Goal: Task Accomplishment & Management: Manage account settings

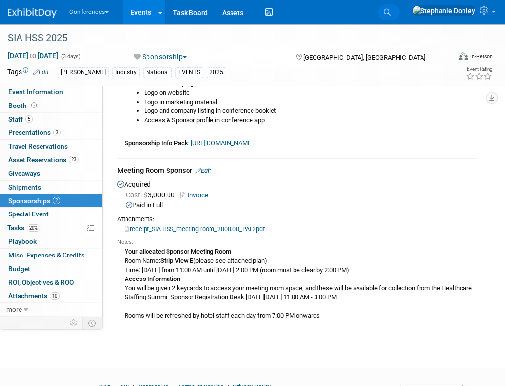
click at [400, 15] on link "Search" at bounding box center [388, 12] width 21 height 16
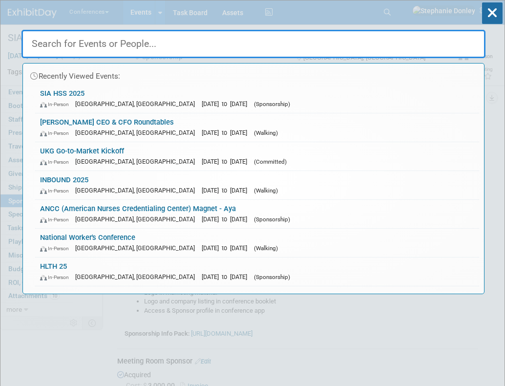
click at [218, 44] on input "text" at bounding box center [253, 44] width 464 height 28
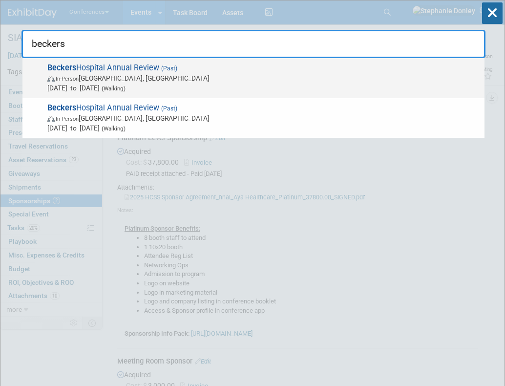
type input "beckers"
click at [74, 90] on span "[DATE] to [DATE] (Walking)" at bounding box center [263, 88] width 432 height 10
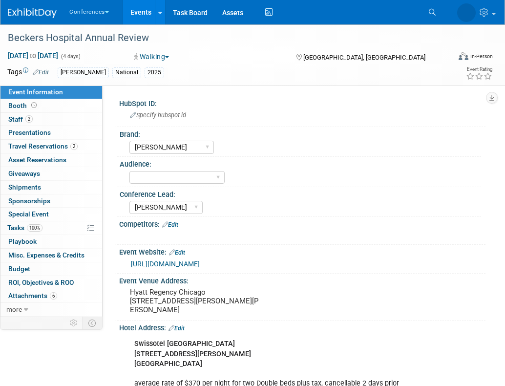
select select "[PERSON_NAME]"
click at [400, 20] on link "Search" at bounding box center [388, 12] width 21 height 16
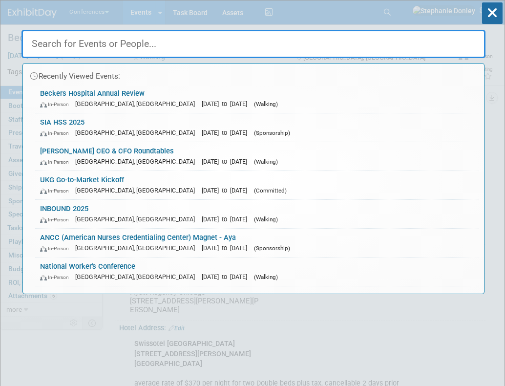
click at [266, 38] on input "text" at bounding box center [253, 44] width 464 height 28
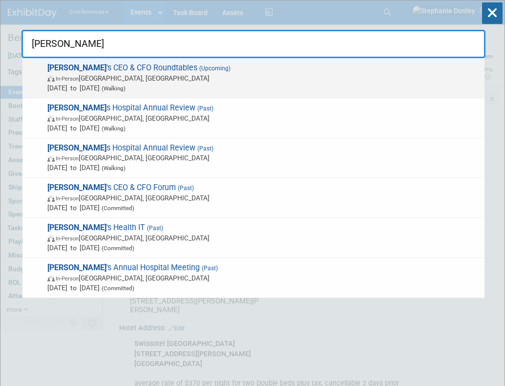
type input "[PERSON_NAME]"
click at [101, 80] on span "In-Person Chicago, IL" at bounding box center [263, 78] width 432 height 10
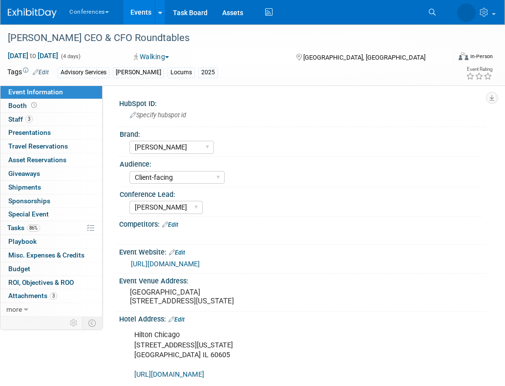
select select "[PERSON_NAME]"
select select "Client-facing"
select select "[PERSON_NAME]"
click at [17, 123] on span "Staff 3" at bounding box center [20, 119] width 24 height 8
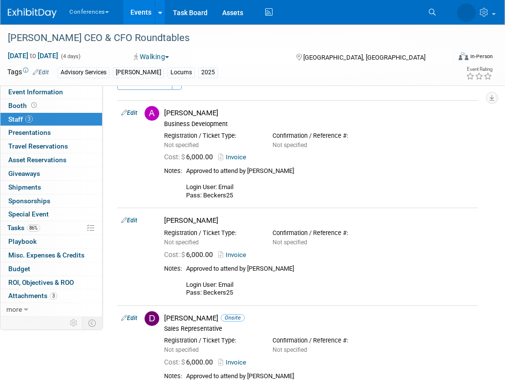
scroll to position [16, 0]
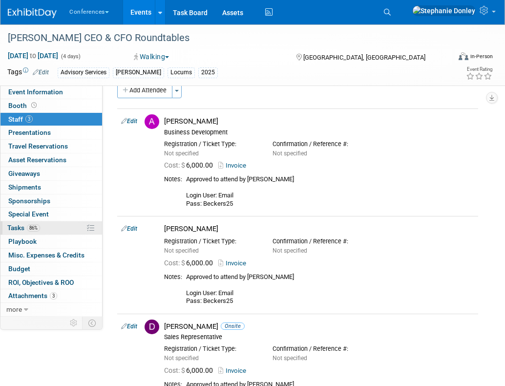
click at [57, 229] on link "86% Tasks 86%" at bounding box center [51, 227] width 102 height 13
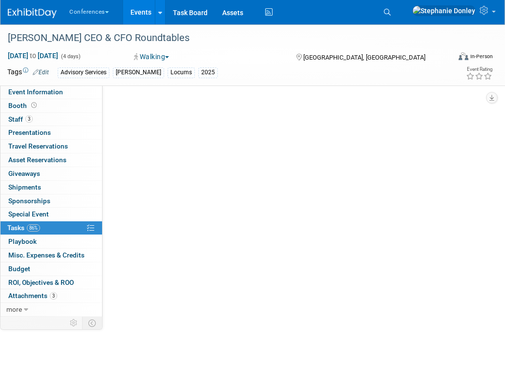
scroll to position [0, 0]
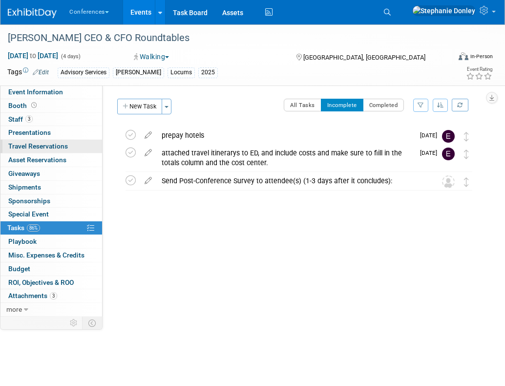
click at [32, 147] on span "Travel Reservations 0" at bounding box center [38, 146] width 60 height 8
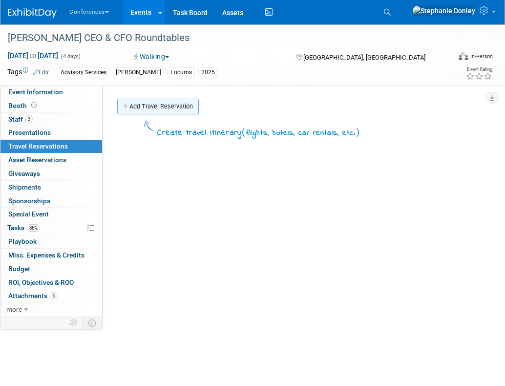
click at [153, 108] on link "Add Travel Reservation" at bounding box center [158, 107] width 82 height 16
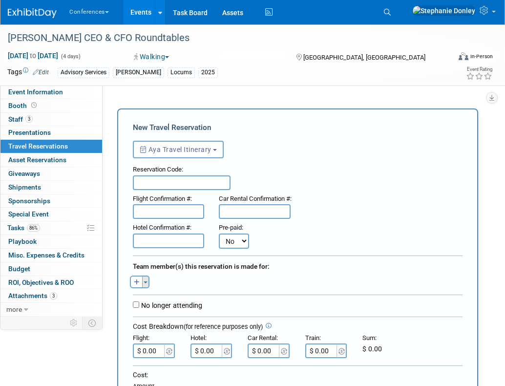
click at [143, 284] on button "Toggle Dropdown" at bounding box center [145, 282] width 7 height 13
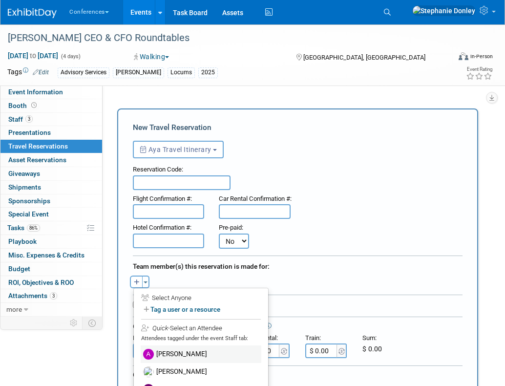
click at [168, 355] on label "[PERSON_NAME]" at bounding box center [201, 354] width 121 height 18
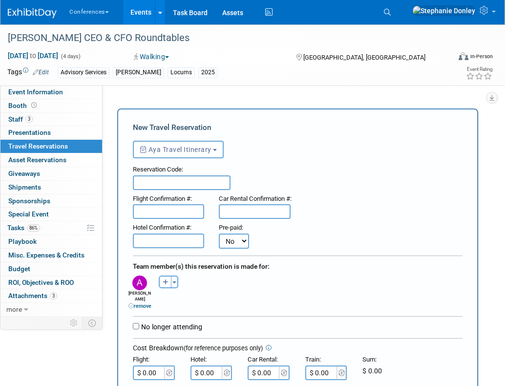
click at [157, 375] on input "$ 0.00" at bounding box center [149, 372] width 33 height 15
type input "$ 532.45"
click at [213, 371] on input "$ 0.00" at bounding box center [207, 372] width 33 height 15
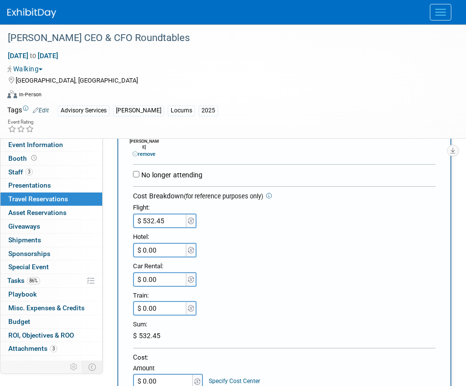
scroll to position [215, 0]
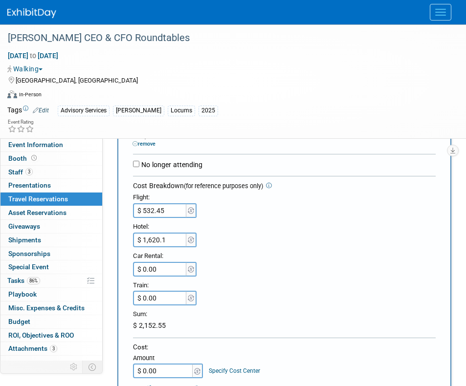
type input "$ 1,620.12"
click at [263, 305] on div "Sum:" at bounding box center [284, 312] width 302 height 15
click at [164, 366] on input "$ 0.00" at bounding box center [163, 370] width 61 height 15
type input "$ 2,152.57"
click at [233, 367] on link "Specify Cost Center" at bounding box center [234, 370] width 51 height 7
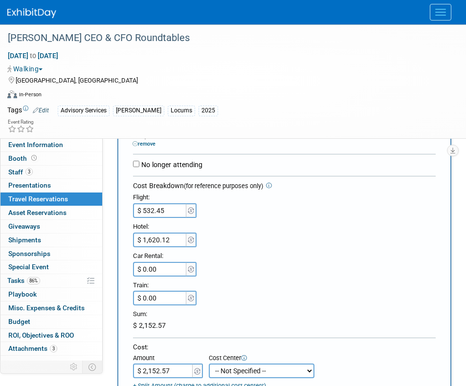
click at [233, 363] on select "-- Not Specified -- Aya Education Aya Healthcare Aya Locums Bespoke Corporate D…" at bounding box center [262, 370] width 106 height 15
select select "18965872"
click at [209, 363] on select "-- Not Specified -- Aya Education Aya Healthcare Aya Locums Bespoke Corporate D…" at bounding box center [262, 370] width 106 height 15
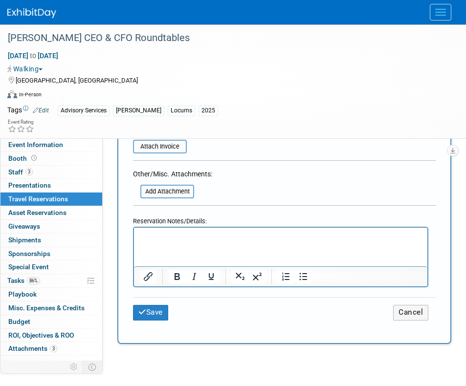
scroll to position [494, 0]
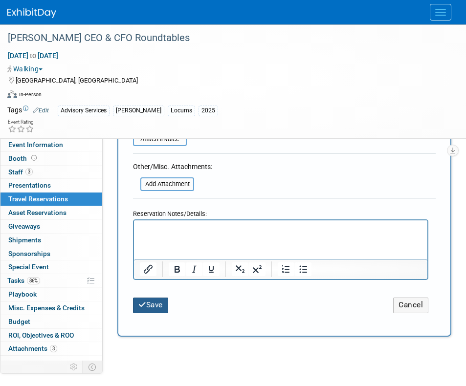
click at [150, 301] on button "Save" at bounding box center [150, 304] width 35 height 15
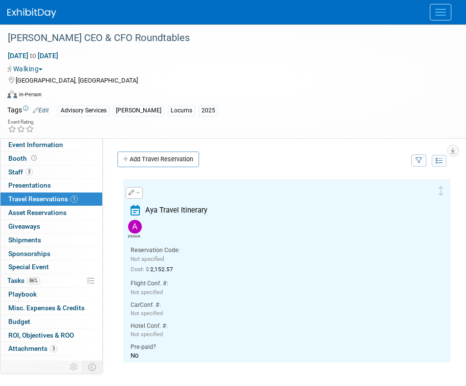
scroll to position [0, 0]
click at [159, 162] on link "Add Travel Reservation" at bounding box center [158, 159] width 82 height 16
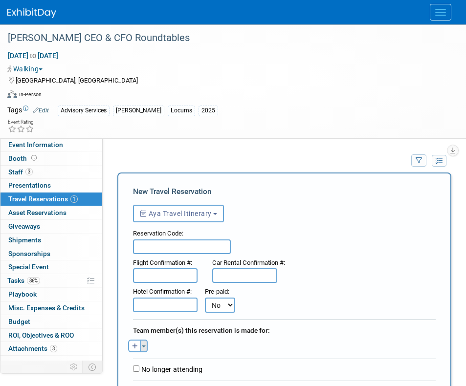
click at [142, 347] on span "button" at bounding box center [144, 346] width 4 height 2
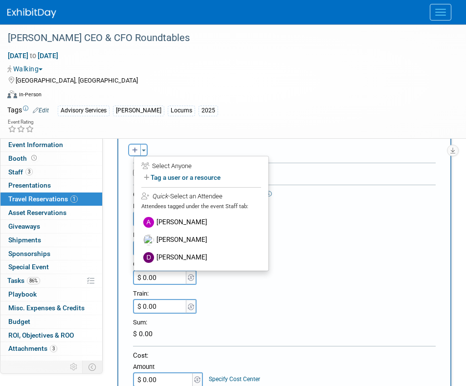
scroll to position [210, 0]
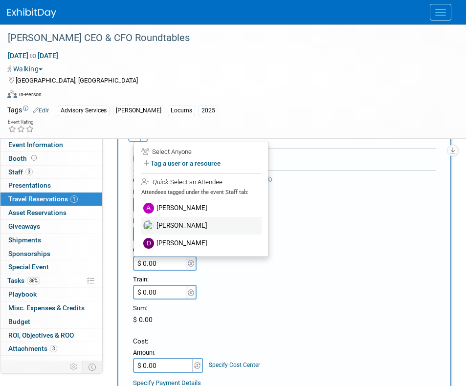
click at [177, 220] on label "[PERSON_NAME]" at bounding box center [201, 226] width 121 height 18
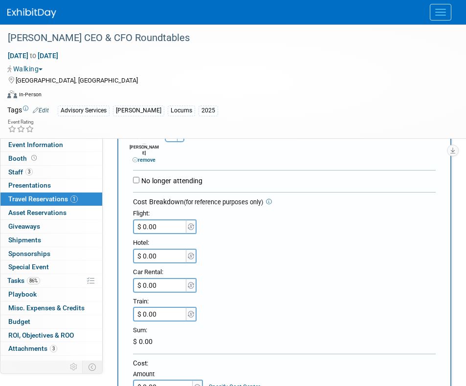
click at [159, 226] on input "$ 0.00" at bounding box center [160, 226] width 55 height 15
type input "$ 572.97"
click at [155, 251] on input "$ 0.00" at bounding box center [160, 256] width 55 height 15
type input "$ 1,620.12"
click at [267, 286] on div "$ 0.00" at bounding box center [284, 285] width 302 height 15
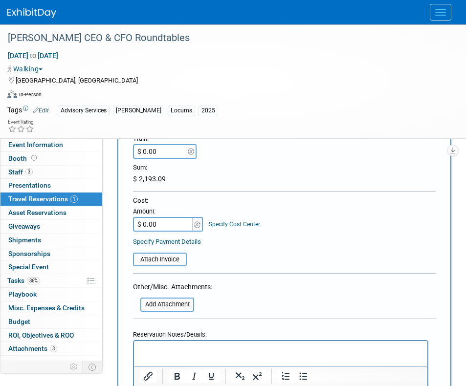
scroll to position [375, 0]
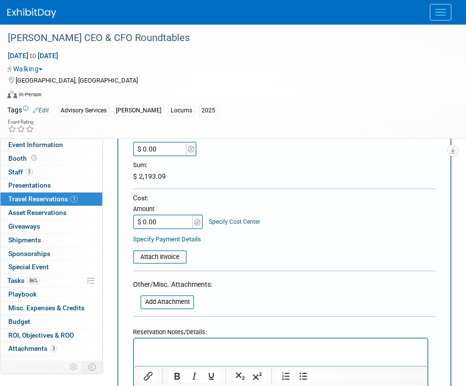
click at [156, 220] on input "$ 0.00" at bounding box center [163, 221] width 61 height 15
type input "$ 2,193.09"
click at [225, 218] on link "Specify Cost Center" at bounding box center [234, 221] width 51 height 7
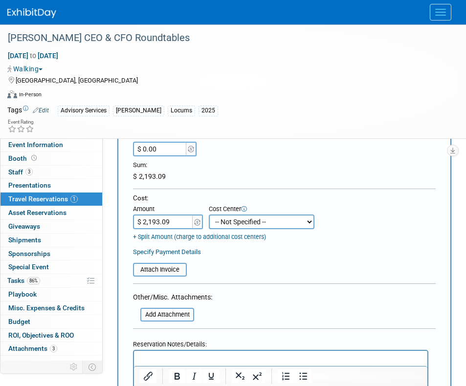
click at [231, 214] on select "-- Not Specified -- Aya Education Aya Healthcare Aya Locums Bespoke Corporate D…" at bounding box center [262, 221] width 106 height 15
select select "18965872"
click at [209, 214] on select "-- Not Specified -- Aya Education Aya Healthcare Aya Locums Bespoke Corporate D…" at bounding box center [262, 221] width 106 height 15
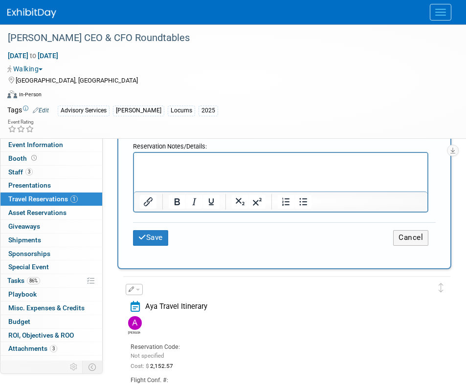
scroll to position [584, 0]
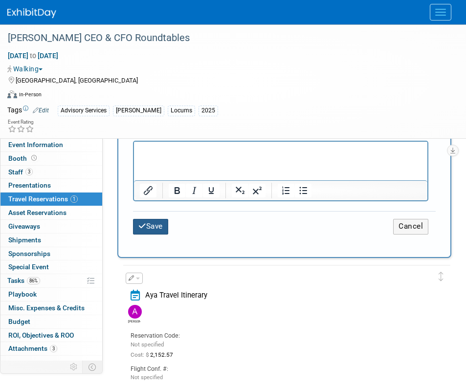
click at [154, 225] on button "Save" at bounding box center [150, 226] width 35 height 15
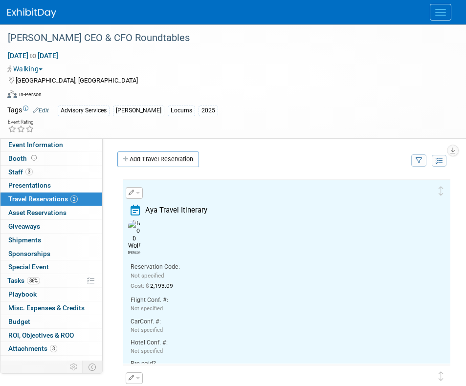
scroll to position [0, 0]
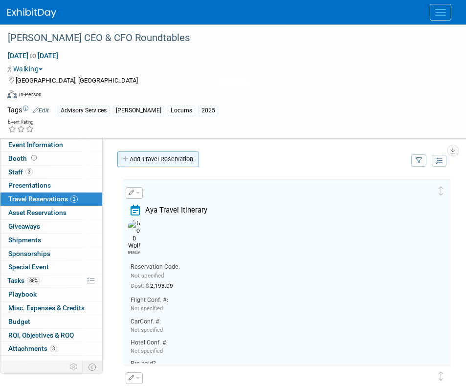
click at [175, 163] on link "Add Travel Reservation" at bounding box center [158, 159] width 82 height 16
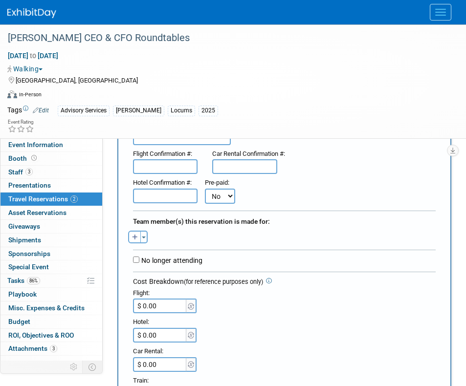
scroll to position [111, 0]
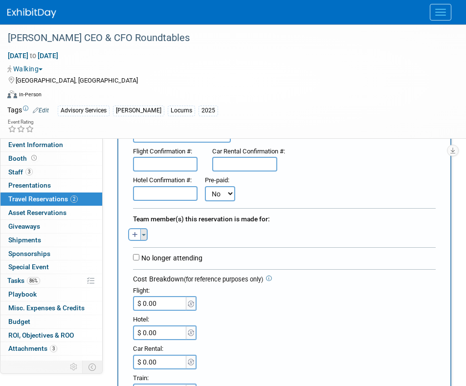
click at [145, 236] on span "button" at bounding box center [144, 235] width 4 height 2
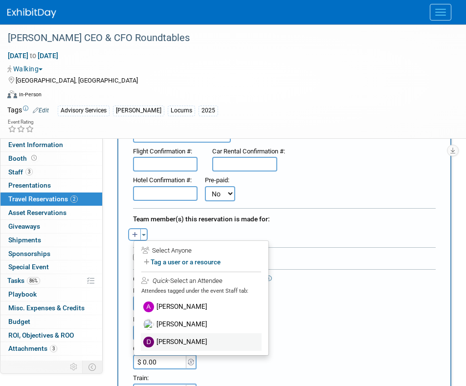
click at [165, 339] on label "[PERSON_NAME]" at bounding box center [201, 342] width 121 height 18
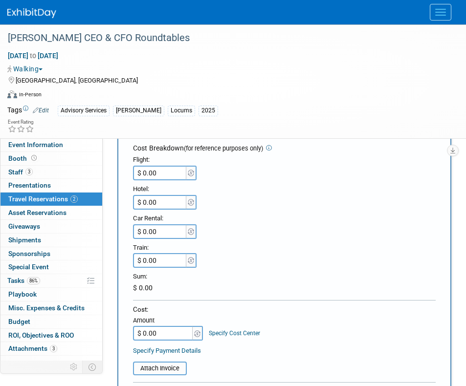
scroll to position [272, 0]
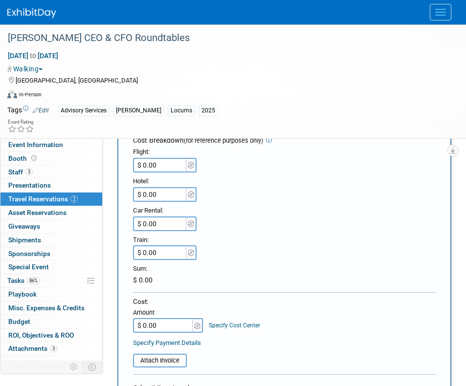
click at [158, 158] on input "$ 0.00" at bounding box center [160, 165] width 55 height 15
type input "$ 678.98"
click at [157, 189] on input "$ 0.00" at bounding box center [160, 194] width 55 height 15
type input "$ 1,620.12"
click at [233, 275] on div "$ 2,299.10" at bounding box center [284, 280] width 302 height 10
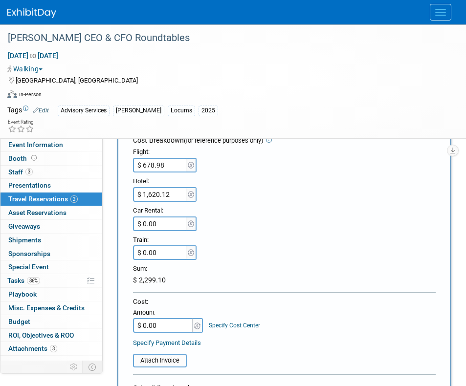
click at [163, 324] on input "$ 0.00" at bounding box center [163, 325] width 61 height 15
type input "$ 2,299.10"
click at [227, 322] on link "Specify Cost Center" at bounding box center [234, 325] width 51 height 7
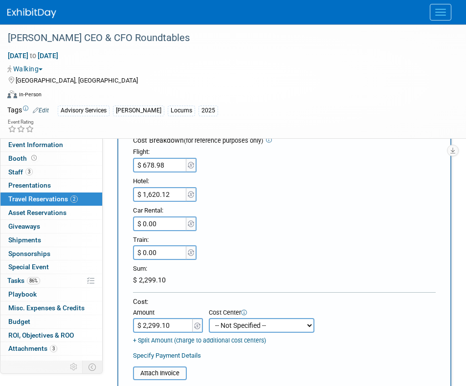
click at [227, 318] on select "-- Not Specified -- Aya Education Aya Healthcare Aya Locums Bespoke Corporate D…" at bounding box center [262, 325] width 106 height 15
select select "18965872"
click at [209, 318] on select "-- Not Specified -- Aya Education Aya Healthcare Aya Locums Bespoke Corporate D…" at bounding box center [262, 325] width 106 height 15
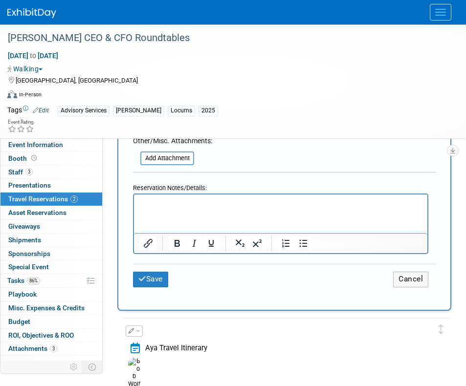
scroll to position [532, 0]
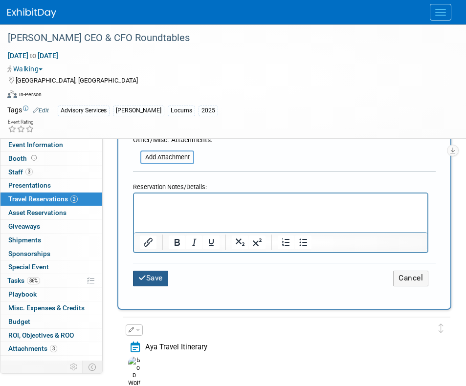
click at [157, 273] on button "Save" at bounding box center [150, 278] width 35 height 15
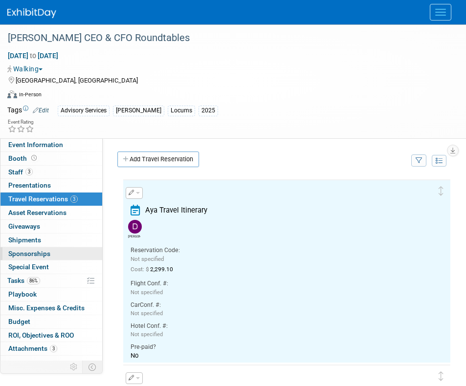
scroll to position [0, 0]
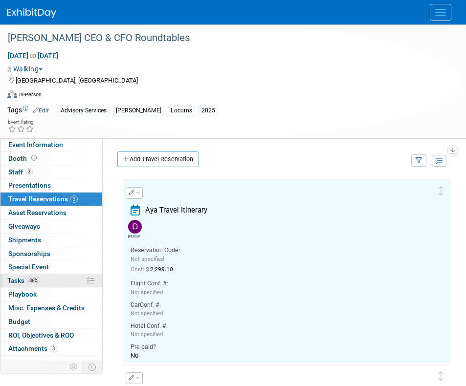
click at [46, 282] on link "86% Tasks 86%" at bounding box center [51, 280] width 102 height 13
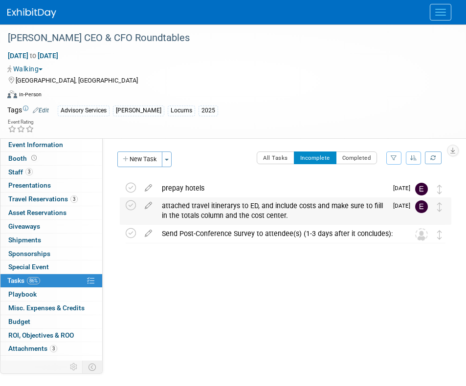
click at [253, 211] on div "attached travel itinerarys to ED, and include costs and make sure to fiill in t…" at bounding box center [272, 210] width 230 height 27
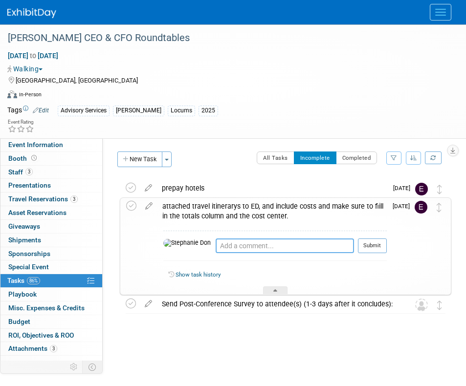
click at [215, 246] on textarea at bounding box center [284, 245] width 138 height 15
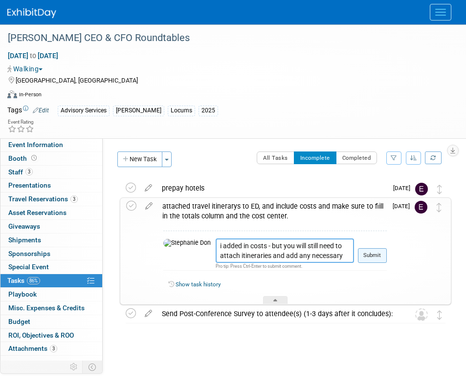
type textarea "i added in costs - but you will still need to attach itineraries and add any ne…"
click at [379, 257] on button "Submit" at bounding box center [372, 255] width 29 height 15
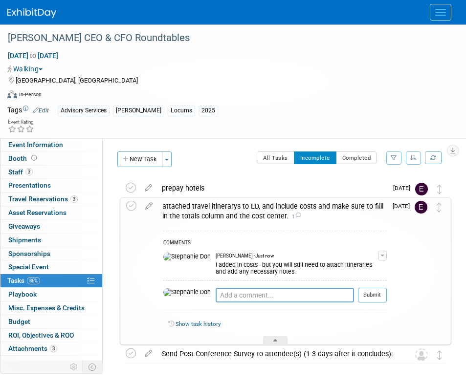
click at [384, 90] on div "Virtual In-Person Hybrid <img src="https://www.exhibitday.com/Images/Format-Vir…" at bounding box center [230, 96] width 446 height 15
